Goal: Information Seeking & Learning: Learn about a topic

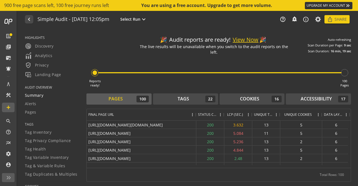
click at [43, 97] on span "Summary" at bounding box center [34, 96] width 18 height 6
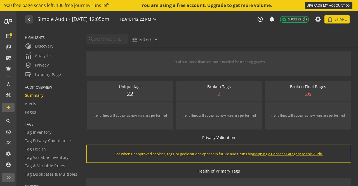
scroll to position [163, 0]
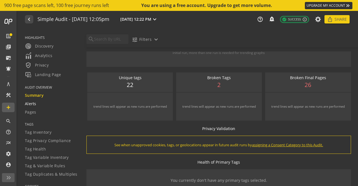
click at [39, 104] on div "Alerts" at bounding box center [52, 104] width 55 height 6
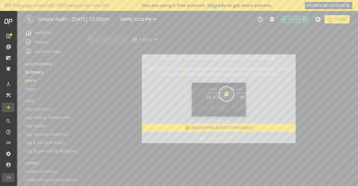
scroll to position [30, 0]
click at [32, 84] on span "Pages" at bounding box center [30, 83] width 11 height 6
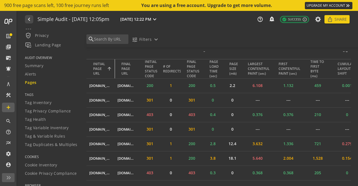
drag, startPoint x: 114, startPoint y: 67, endPoint x: 161, endPoint y: 62, distance: 46.7
click at [161, 62] on tr "INITIAL PAGE URL FINAL PAGE URL INITIAL PAGE STATUS CODE # OF REDIRECTS FINAL P…" at bounding box center [224, 69] width 276 height 20
drag, startPoint x: 114, startPoint y: 67, endPoint x: 143, endPoint y: 66, distance: 28.8
click at [143, 66] on tr "INITIAL PAGE URL FINAL PAGE URL INITIAL PAGE STATUS CODE # OF REDIRECTS FINAL P…" at bounding box center [224, 69] width 276 height 20
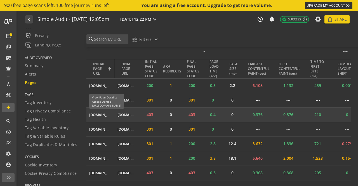
drag, startPoint x: 113, startPoint y: 62, endPoint x: 97, endPoint y: 113, distance: 53.8
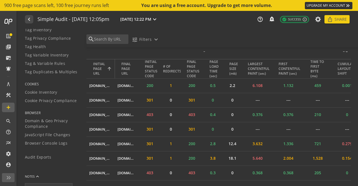
scroll to position [103, 0]
click at [37, 93] on span "Cookie Inventory" at bounding box center [41, 92] width 32 height 6
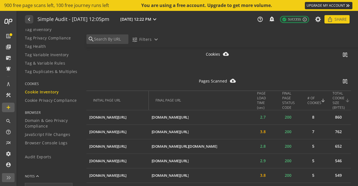
scroll to position [355, 0]
click at [313, 96] on div "# OF COOKIES" at bounding box center [314, 100] width 14 height 10
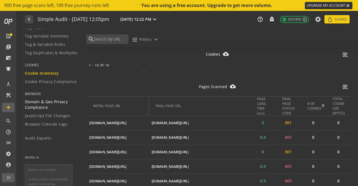
scroll to position [121, 0]
click at [47, 124] on span "Browser Console Logs" at bounding box center [46, 125] width 43 height 6
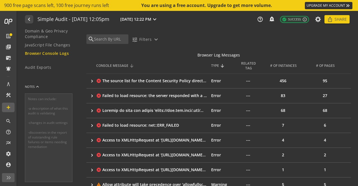
scroll to position [91, 0]
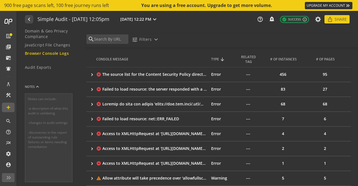
click at [198, 73] on div "The source list for the Content Security Policy directive 'connect-src' contain…" at bounding box center [154, 75] width 104 height 6
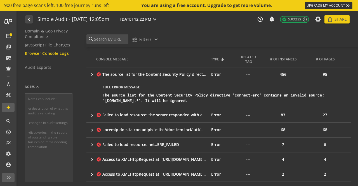
click at [181, 115] on div "Failed to load resource: the server responded with a status of 403 ()" at bounding box center [154, 115] width 104 height 6
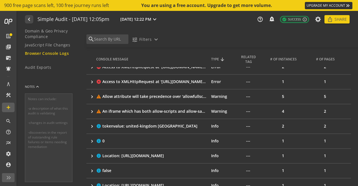
scroll to position [219, 0]
click at [180, 111] on div "An iframe which has both allow-scripts and allow-same-origin for its sandbox at…" at bounding box center [154, 112] width 104 height 6
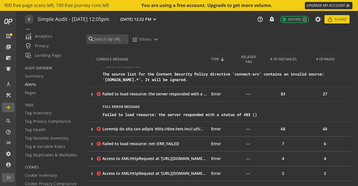
scroll to position [0, 0]
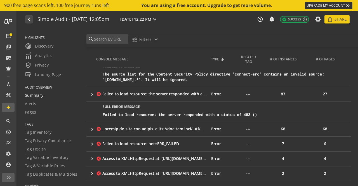
click at [43, 94] on div "Summary" at bounding box center [52, 96] width 55 height 6
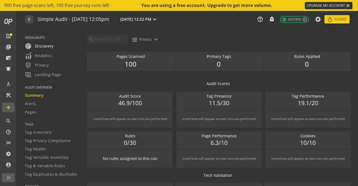
click at [49, 45] on span "radar Discovery" at bounding box center [39, 46] width 29 height 7
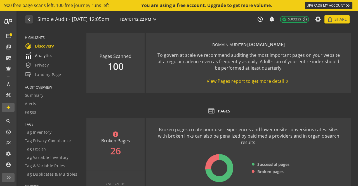
click at [42, 56] on span "Analytics" at bounding box center [39, 55] width 28 height 7
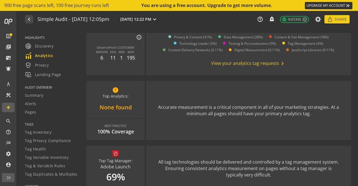
scroll to position [142, 0]
click at [40, 63] on span "verified_user Privacy" at bounding box center [37, 65] width 24 height 7
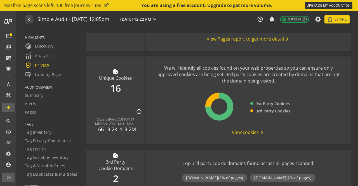
scroll to position [43, 0]
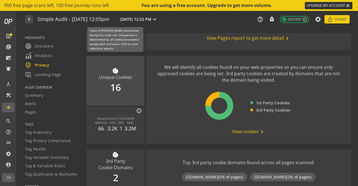
click at [115, 85] on div "cookie Unique Cookies 16" at bounding box center [115, 81] width 58 height 50
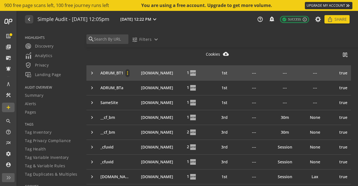
scroll to position [135, 0]
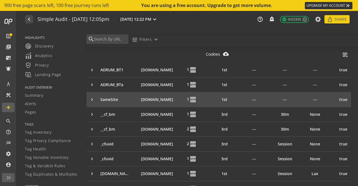
click at [92, 98] on div "keyboard_arrow_right" at bounding box center [93, 100] width 8 height 6
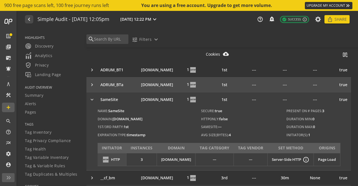
click at [94, 78] on td "keyboard_arrow_right" at bounding box center [91, 84] width 11 height 15
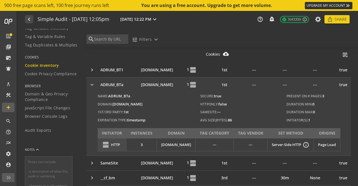
scroll to position [129, 0]
